Goal: Transaction & Acquisition: Purchase product/service

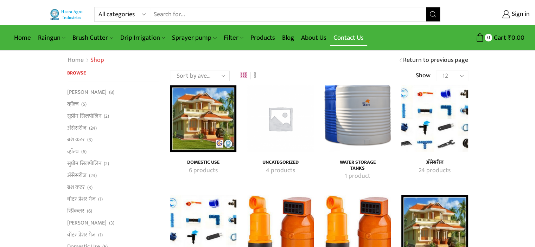
click at [349, 39] on link "Contact Us" at bounding box center [348, 38] width 37 height 17
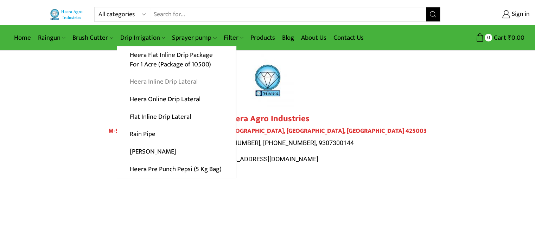
click at [188, 80] on link "Heera Inline Drip Lateral" at bounding box center [176, 82] width 119 height 18
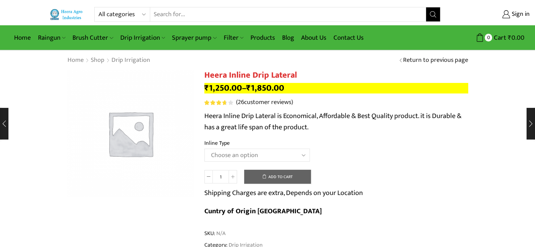
click at [229, 158] on select "Choose an option Heera Inline 12 MM (30CM) Heera Inline 12 MM (38CM) Heera Inli…" at bounding box center [257, 155] width 106 height 13
click at [389, 145] on th "Inline Type" at bounding box center [336, 144] width 264 height 10
click at [245, 153] on select "Choose an option Heera Inline 12 MM (30CM) Heera Inline 12 MM (38CM) Heera Inli…" at bounding box center [257, 155] width 106 height 13
select select "Heera Inline 20 MM (38CM)"
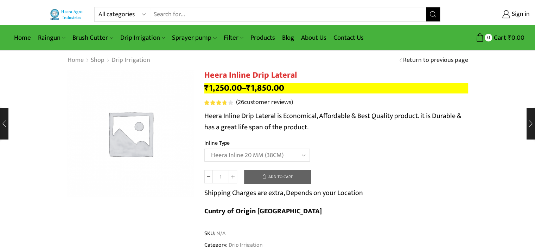
click at [204, 149] on select "Choose an option Heera Inline 12 MM (30CM) Heera Inline 12 MM (38CM) Heera Inli…" at bounding box center [257, 155] width 106 height 13
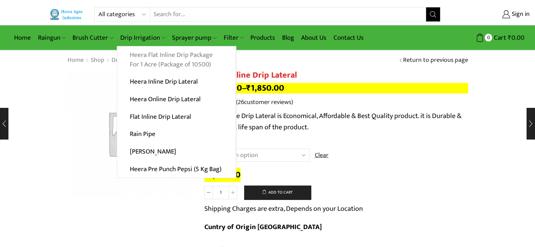
click at [146, 60] on link "Heera Flat Inline Drip Package For 1 Acre (Package of 10500)" at bounding box center [176, 59] width 119 height 27
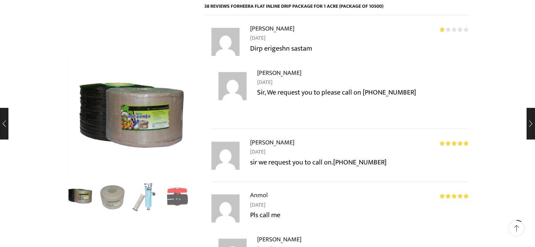
scroll to position [809, 0]
